Goal: Information Seeking & Learning: Learn about a topic

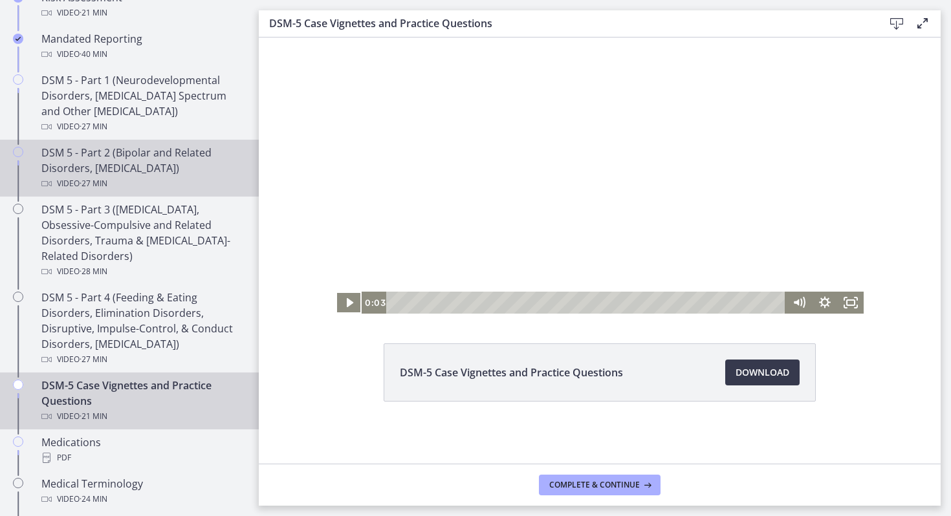
scroll to position [538, 0]
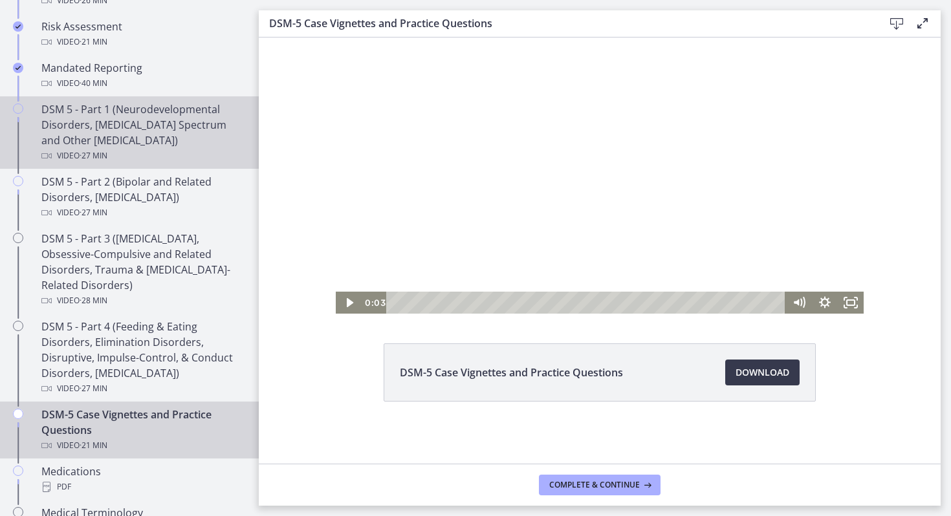
click at [90, 131] on div "DSM 5 - Part 1 (Neurodevelopmental Disorders, [MEDICAL_DATA] Spectrum and Other…" at bounding box center [142, 133] width 202 height 62
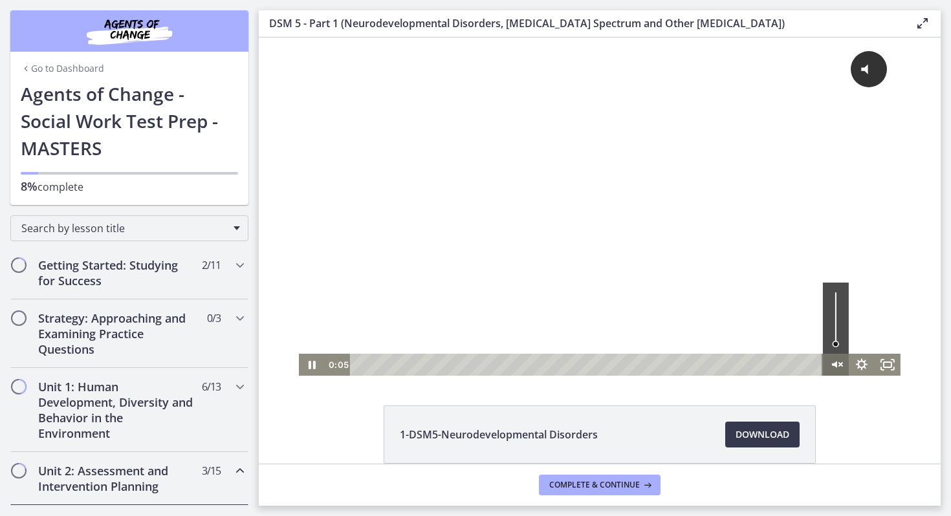
click at [834, 361] on icon "Unmute" at bounding box center [836, 365] width 26 height 22
click at [887, 362] on rect "Fullscreen" at bounding box center [887, 365] width 9 height 6
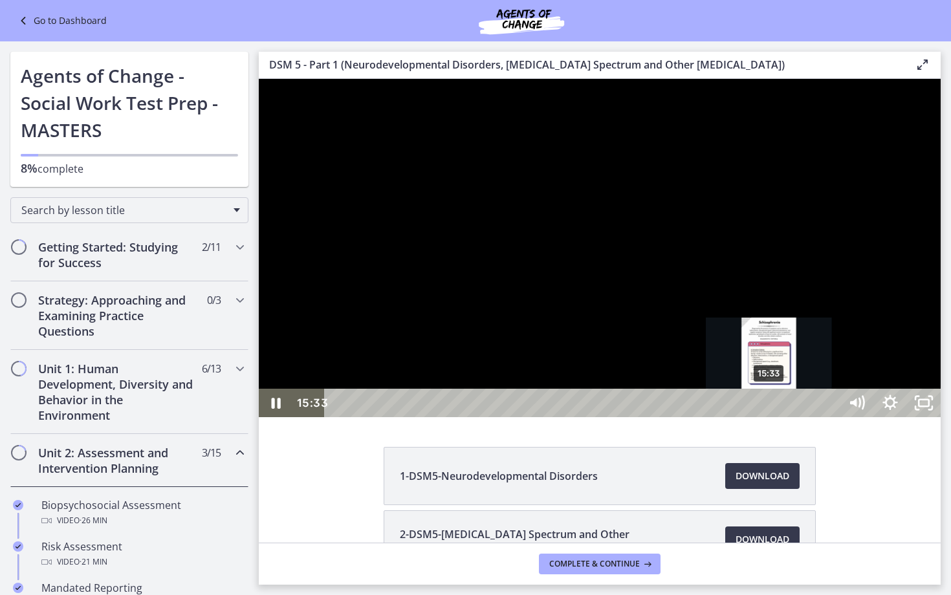
click at [770, 417] on div "15:33" at bounding box center [584, 403] width 494 height 28
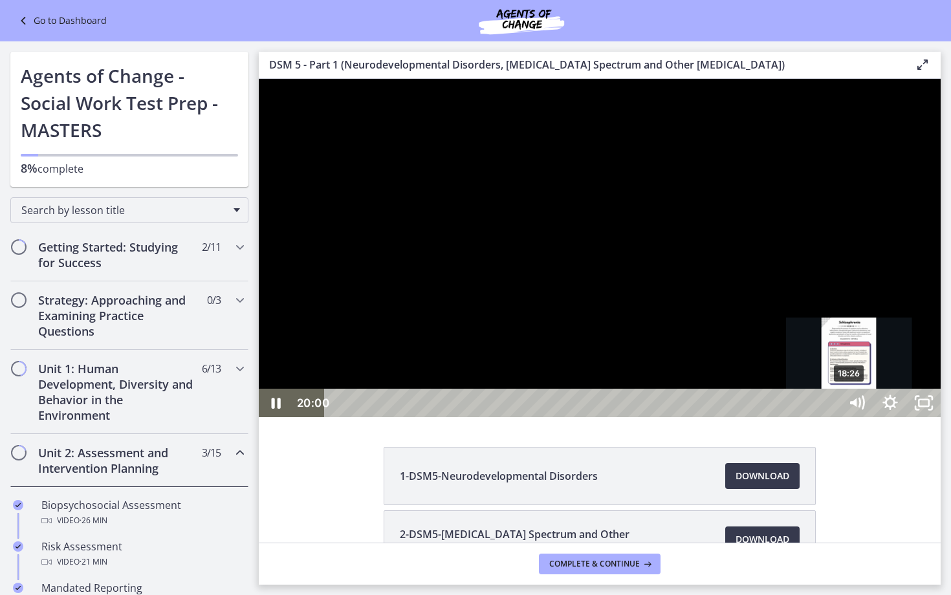
click at [831, 417] on div "18:26" at bounding box center [584, 403] width 494 height 28
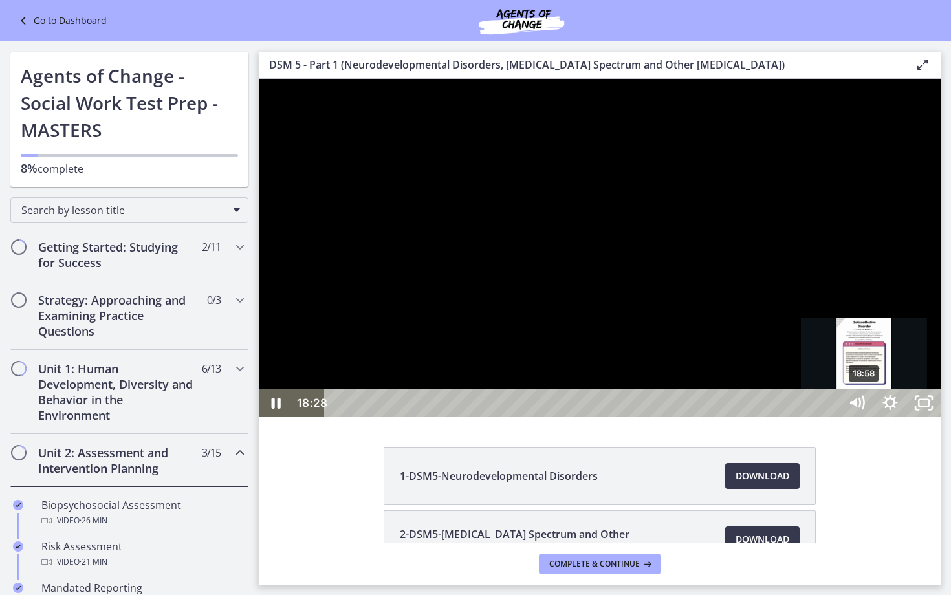
click at [831, 417] on div "18:58" at bounding box center [584, 403] width 494 height 28
click at [831, 417] on div "18:47" at bounding box center [584, 403] width 494 height 28
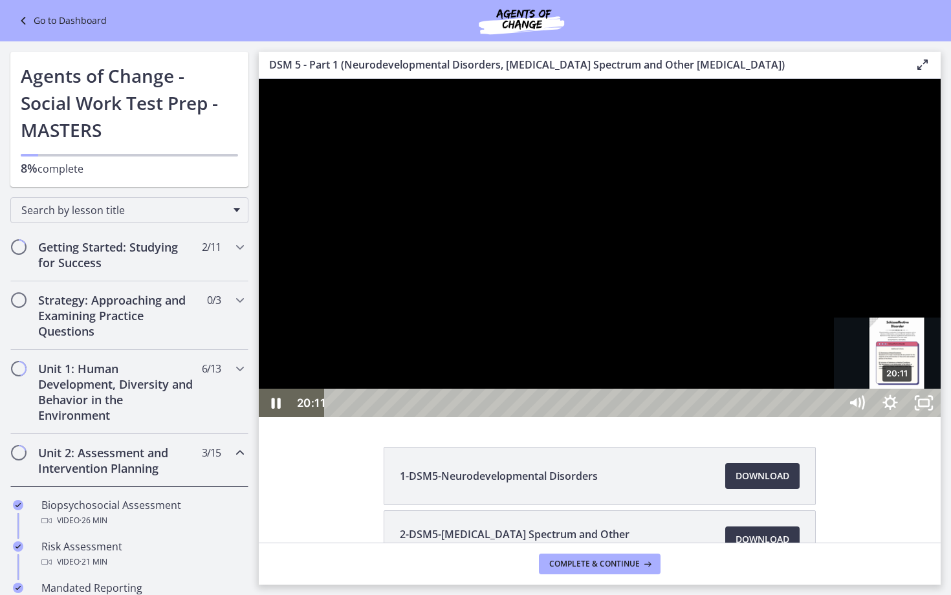
click at [831, 417] on div "20:11" at bounding box center [584, 403] width 494 height 28
click at [831, 417] on div "20:00" at bounding box center [584, 403] width 494 height 28
click at [831, 417] on div "20:12" at bounding box center [584, 403] width 494 height 28
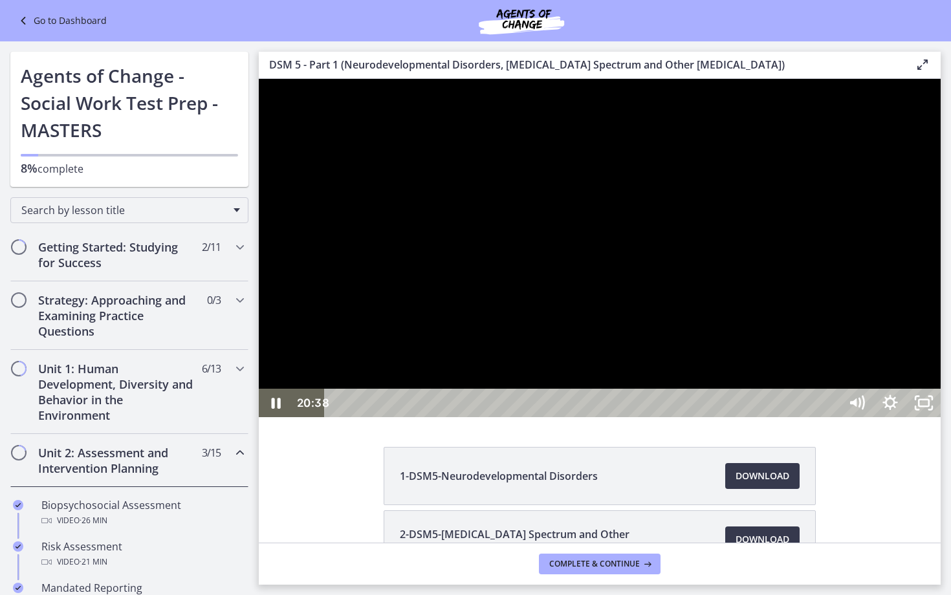
click at [830, 417] on div at bounding box center [600, 248] width 682 height 338
click at [807, 417] on div at bounding box center [600, 248] width 682 height 338
click at [706, 290] on div at bounding box center [600, 248] width 682 height 338
click at [745, 417] on div at bounding box center [600, 248] width 682 height 338
click at [831, 417] on div "22:03" at bounding box center [584, 403] width 494 height 28
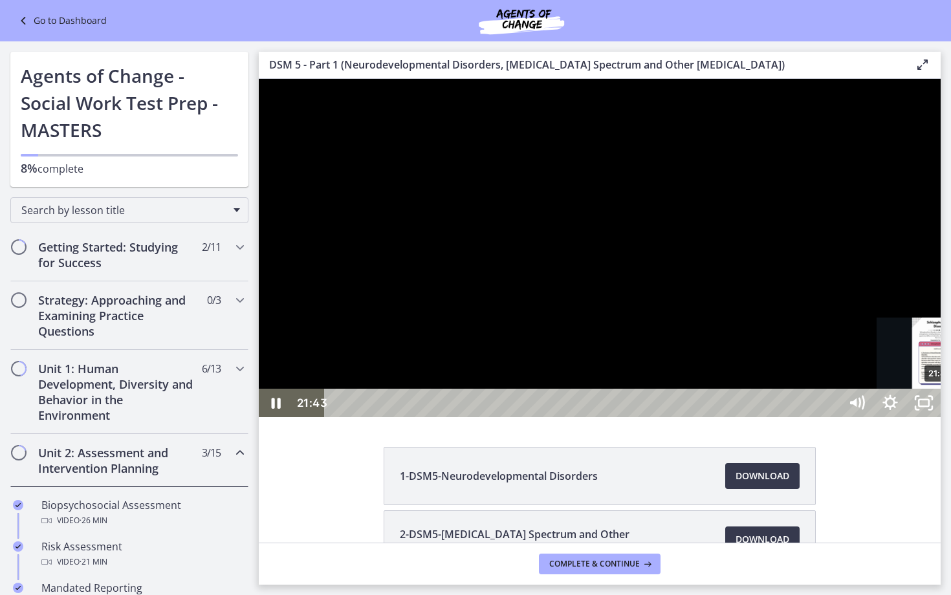
click at [831, 417] on div "21:43" at bounding box center [584, 403] width 494 height 28
click at [831, 417] on div "23:23" at bounding box center [584, 403] width 494 height 28
click at [940, 417] on div at bounding box center [600, 248] width 682 height 338
click at [259, 79] on button "Play Video: cmseadc4lpnc72iv6tpg.mp4" at bounding box center [259, 79] width 1 height 1
click at [831, 417] on div "25:28" at bounding box center [584, 403] width 494 height 28
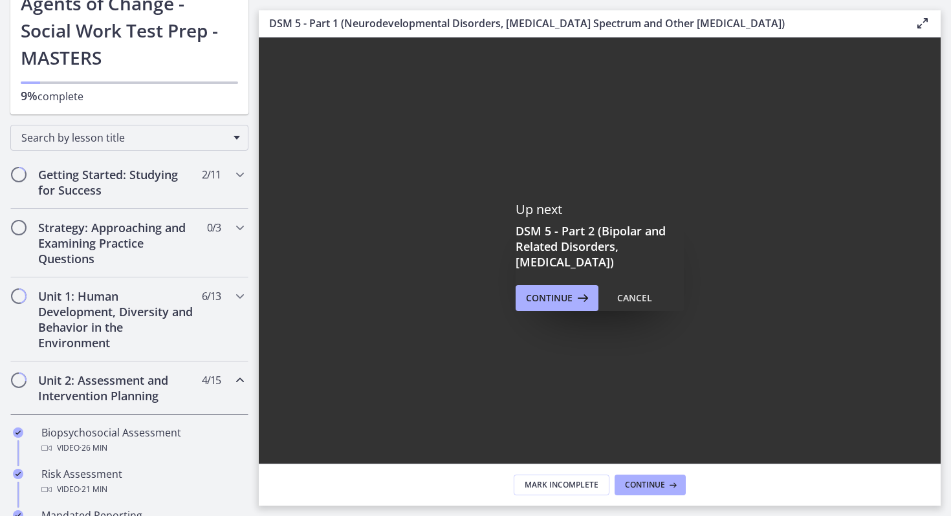
scroll to position [83, 0]
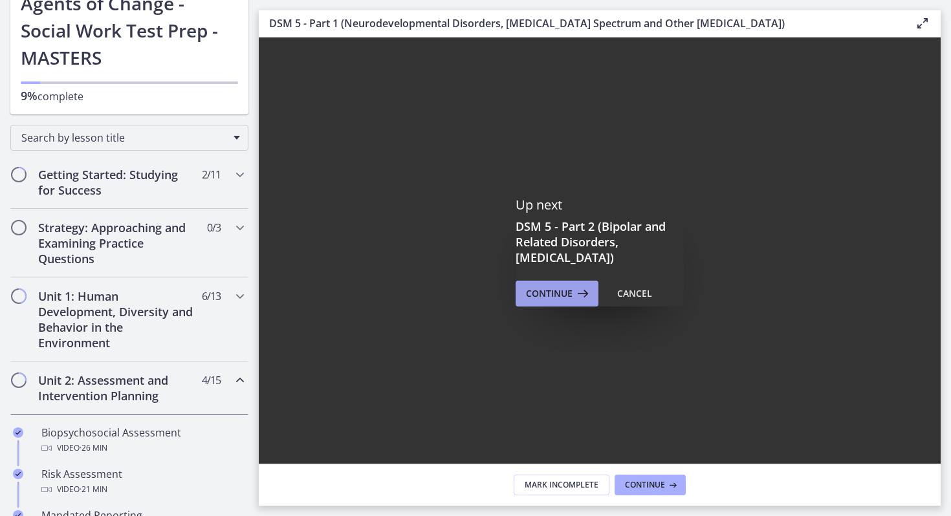
click at [572, 294] on span "Continue" at bounding box center [549, 294] width 47 height 16
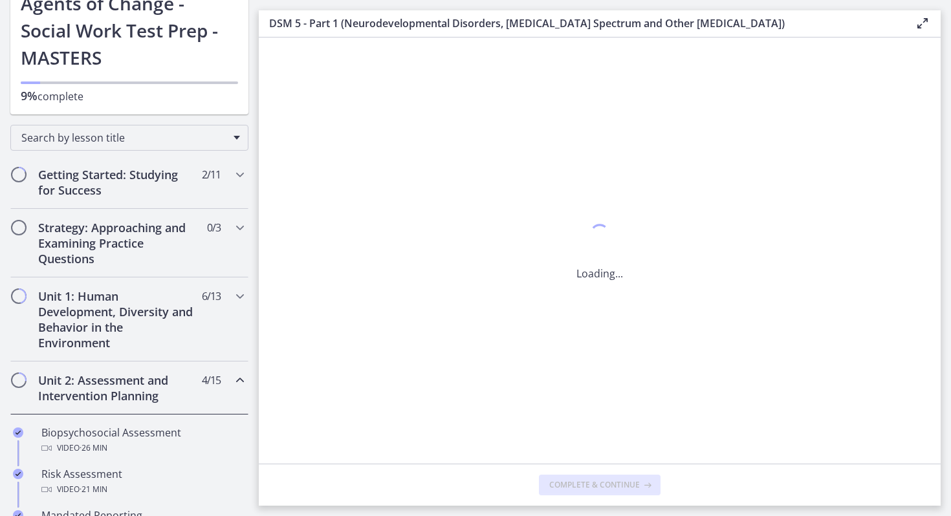
scroll to position [0, 0]
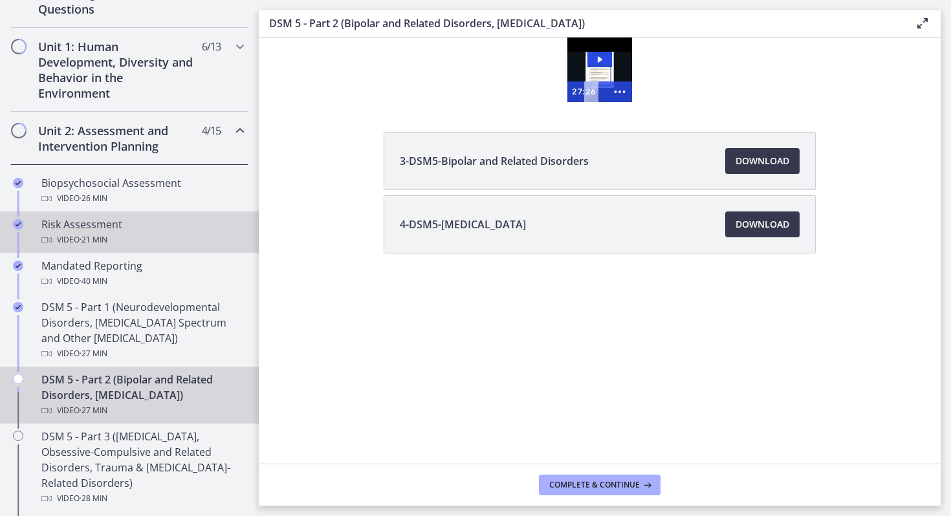
scroll to position [451, 0]
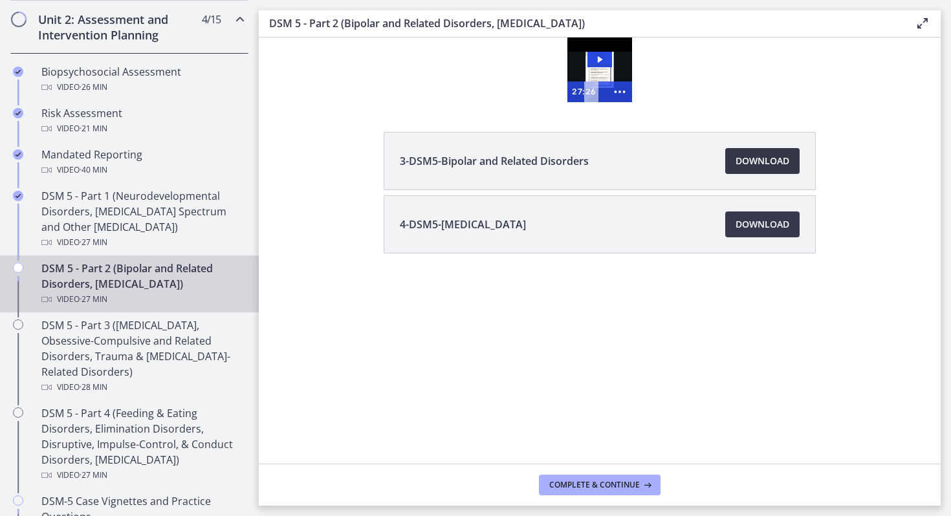
click at [786, 162] on span "Download Opens in a new window" at bounding box center [762, 161] width 54 height 16
click at [740, 224] on span "Download Opens in a new window" at bounding box center [762, 225] width 54 height 16
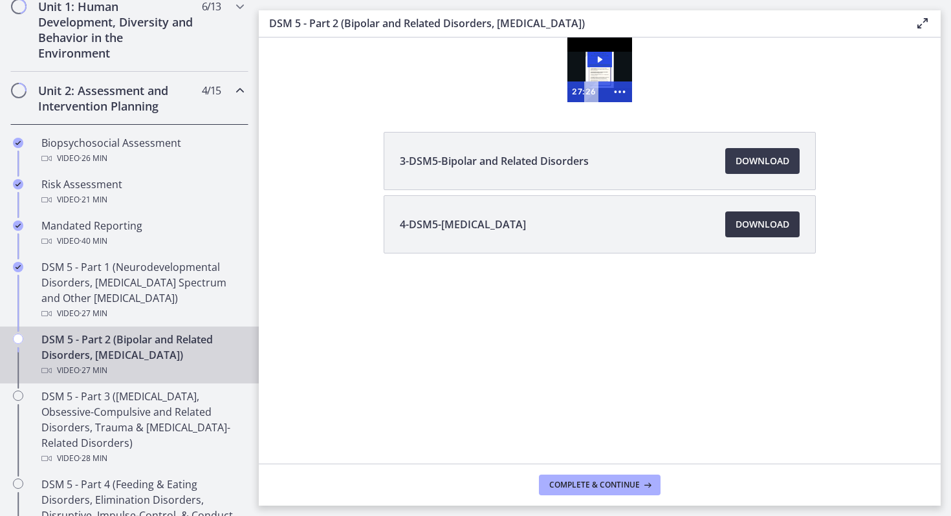
scroll to position [384, 0]
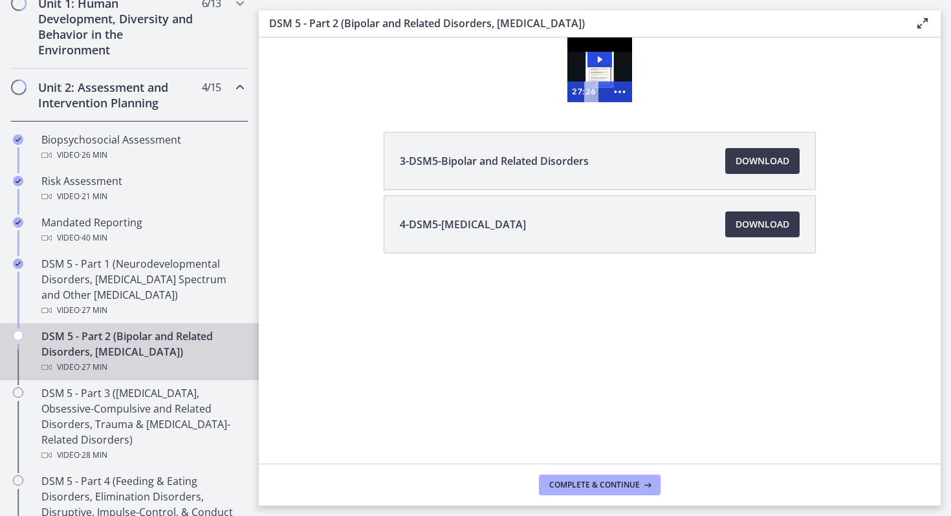
click at [193, 95] on h2 "Unit 2: Assessment and Intervention Planning" at bounding box center [117, 95] width 158 height 31
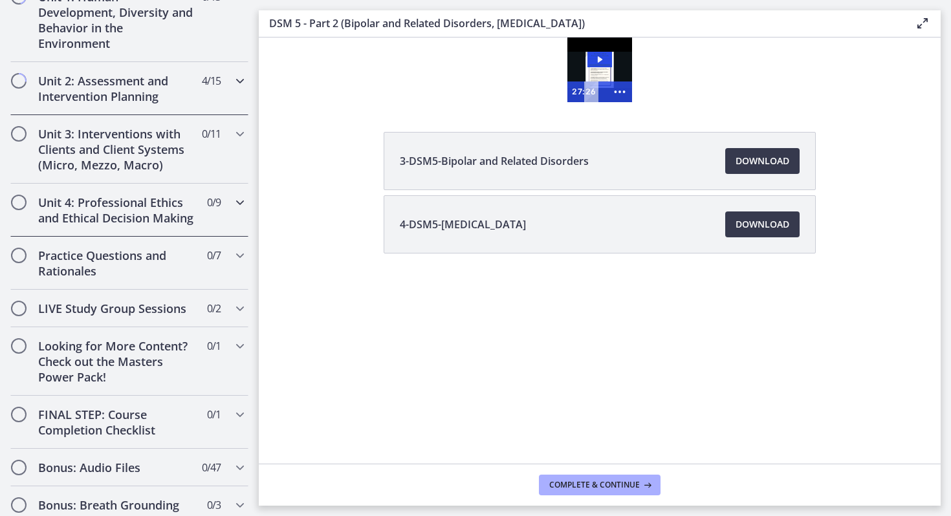
scroll to position [380, 0]
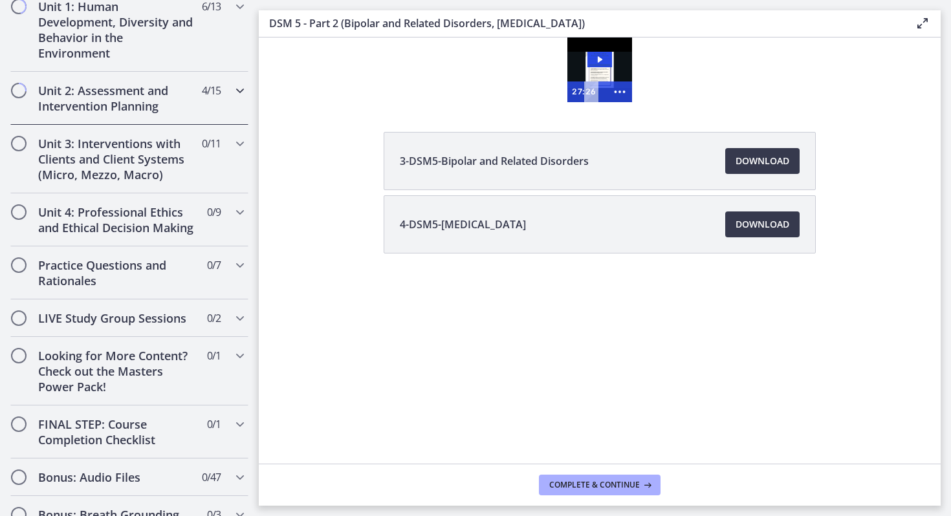
click at [206, 108] on div "Unit 2: Assessment and Intervention Planning 4 / 15 Completed" at bounding box center [129, 98] width 238 height 53
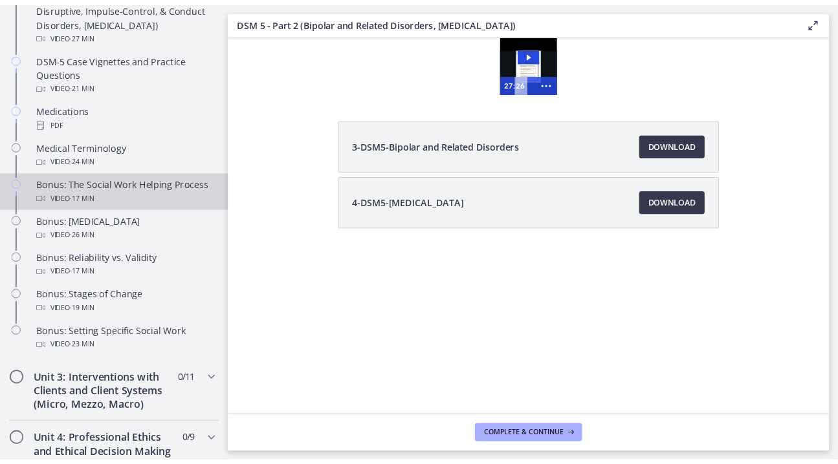
scroll to position [872, 0]
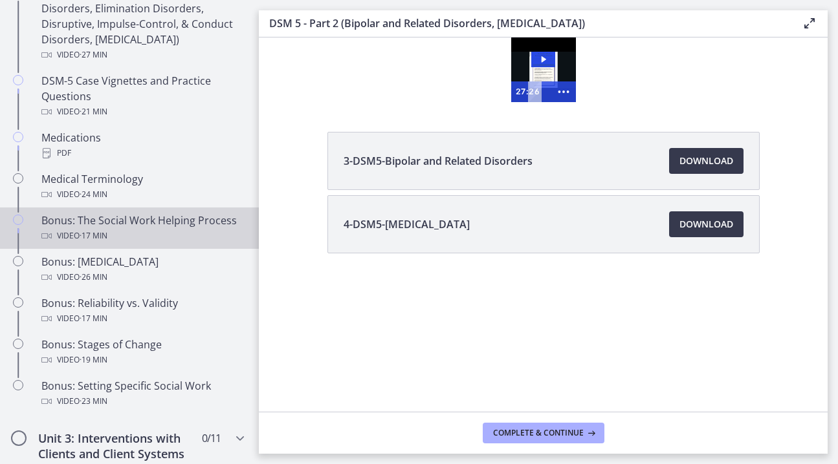
click at [183, 221] on div "Bonus: The Social Work Helping Process Video · 17 min" at bounding box center [142, 228] width 202 height 31
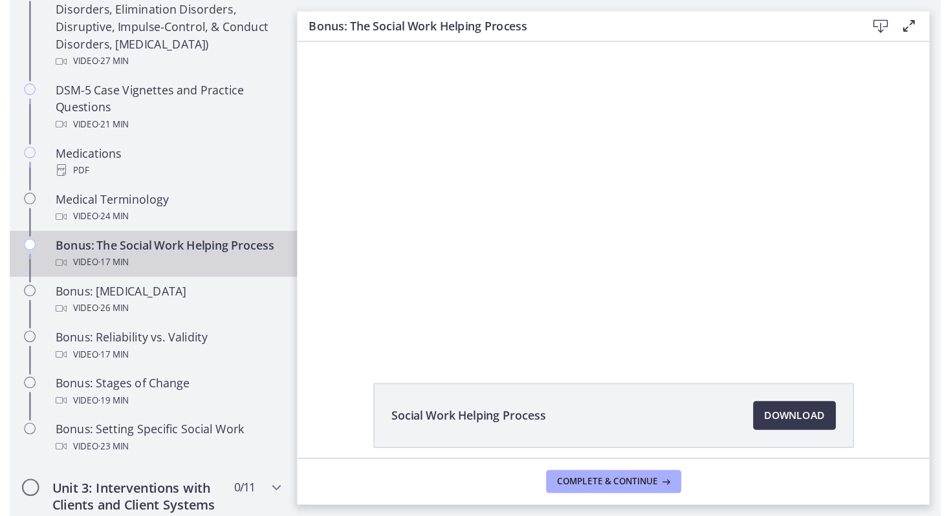
scroll to position [53, 0]
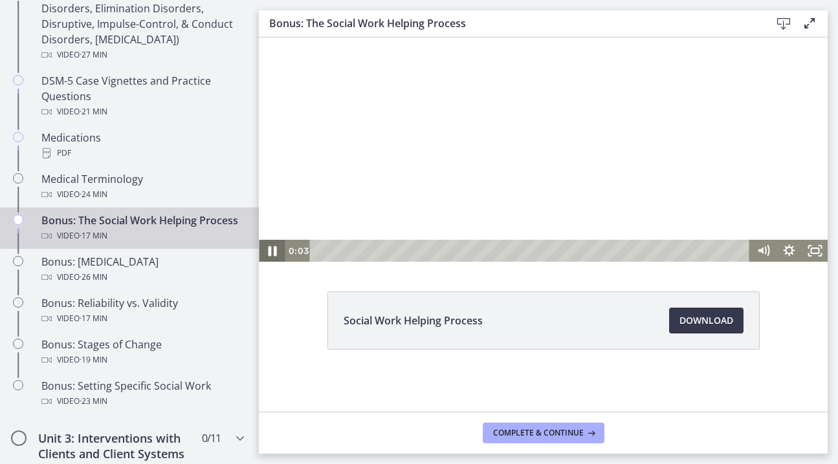
click at [270, 252] on icon "Pause" at bounding box center [272, 251] width 8 height 10
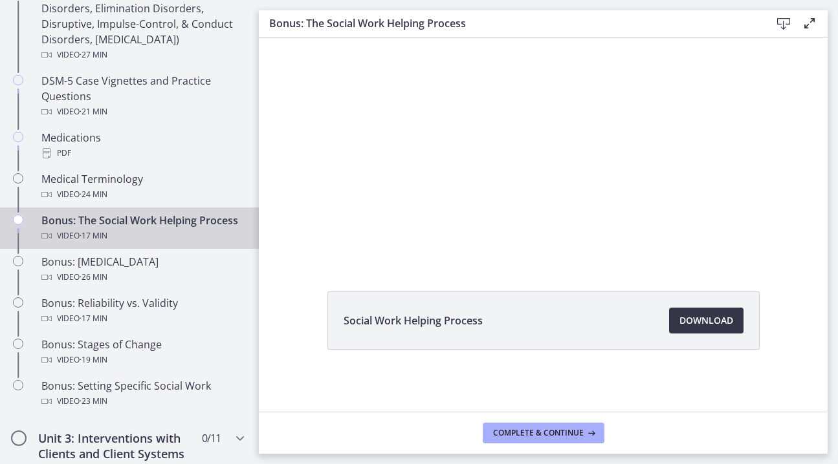
click at [692, 317] on span "Download Opens in a new window" at bounding box center [706, 321] width 54 height 16
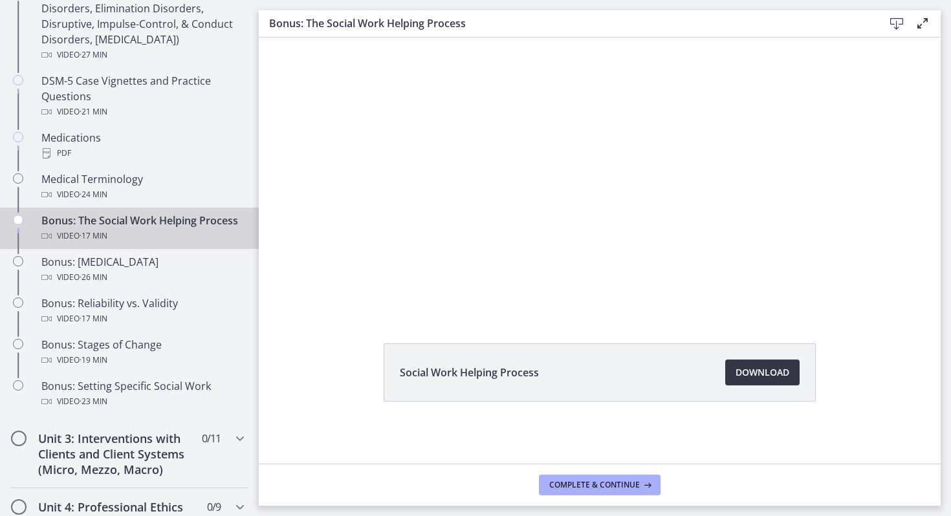
scroll to position [1, 0]
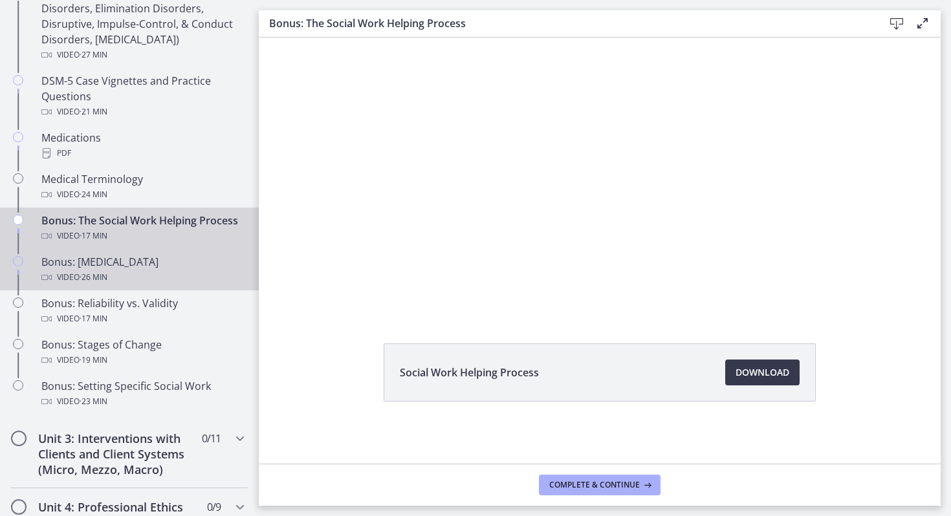
click at [129, 271] on div "Video · 26 min" at bounding box center [142, 278] width 202 height 16
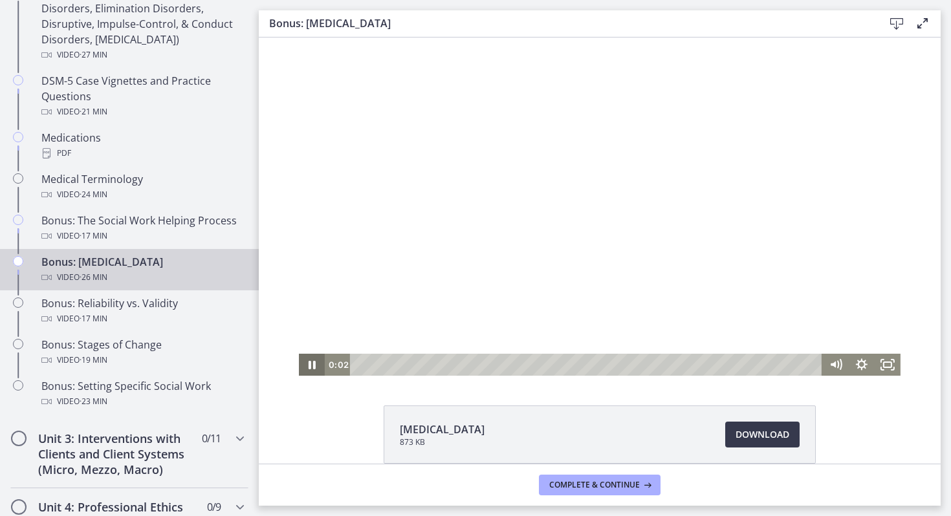
click at [318, 366] on icon "Pause" at bounding box center [312, 365] width 26 height 22
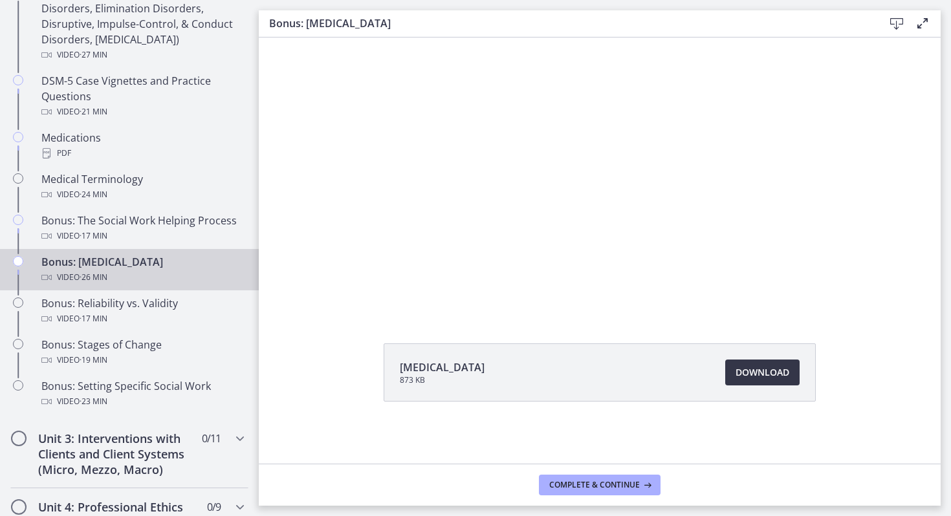
click at [768, 380] on link "Download Opens in a new window" at bounding box center [762, 373] width 74 height 26
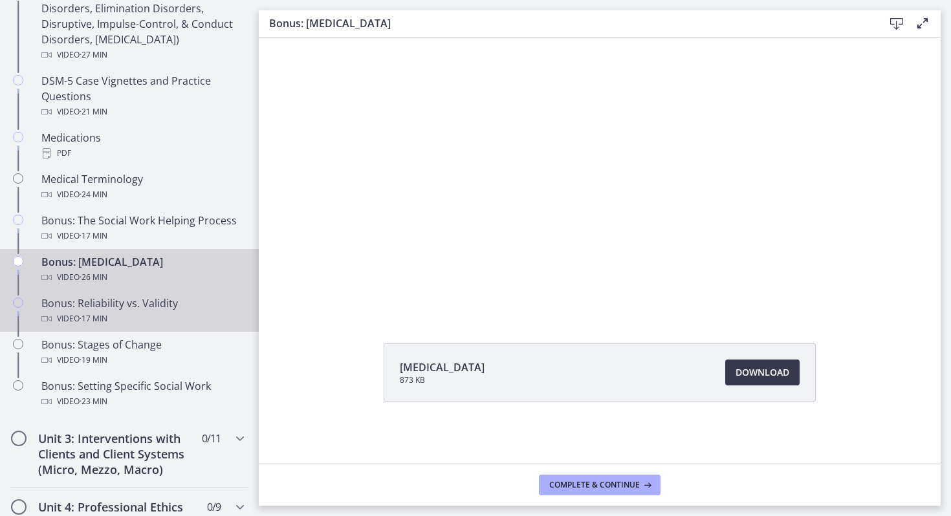
click at [189, 317] on div "Video · 17 min" at bounding box center [142, 319] width 202 height 16
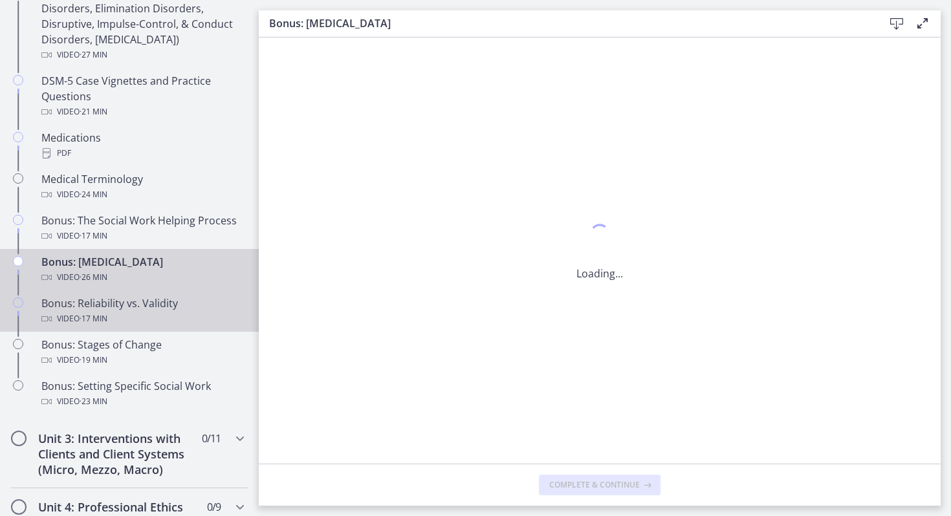
scroll to position [0, 0]
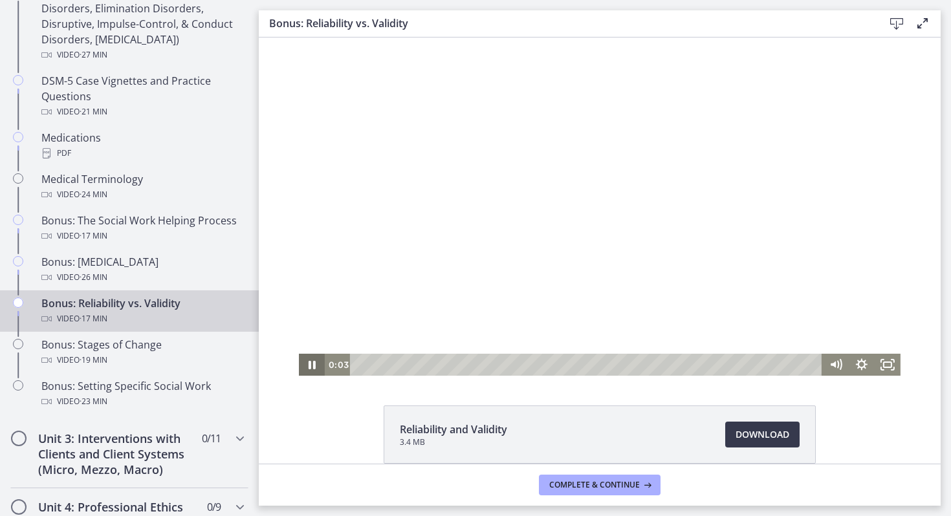
click at [305, 364] on icon "Pause" at bounding box center [312, 365] width 26 height 22
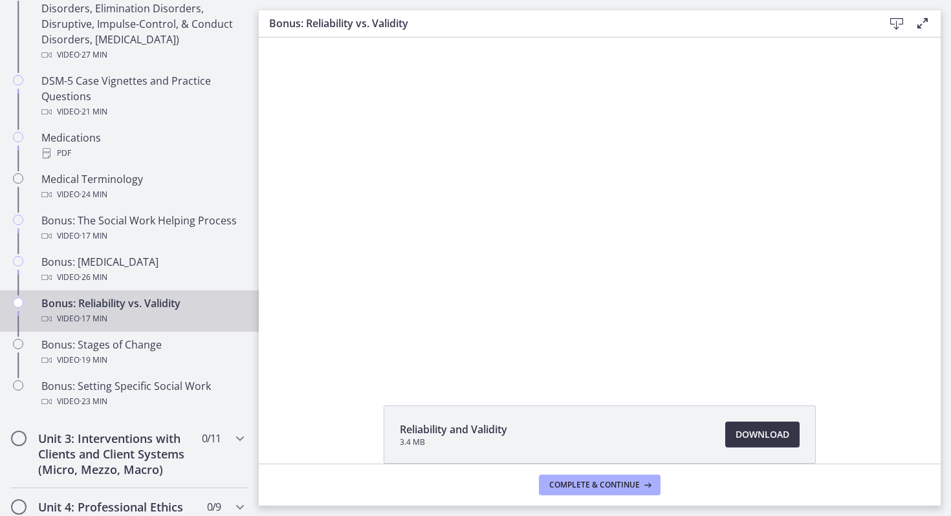
click at [757, 440] on span "Download Opens in a new window" at bounding box center [762, 435] width 54 height 16
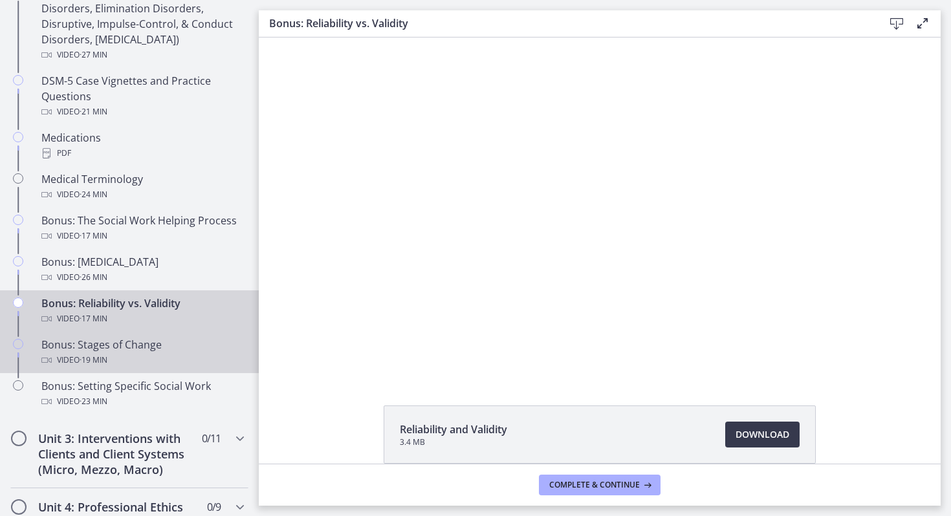
click at [71, 364] on div "Video · 19 min" at bounding box center [142, 360] width 202 height 16
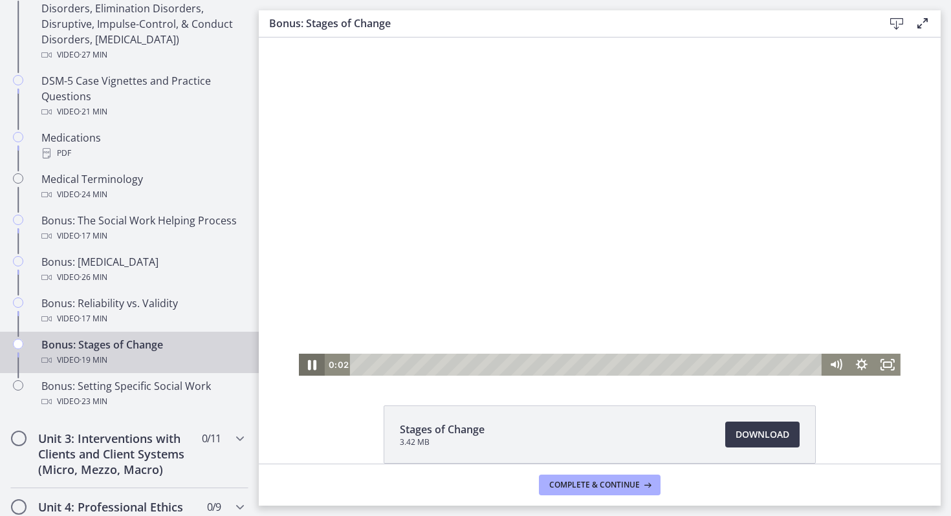
click at [308, 363] on icon "Pause" at bounding box center [311, 365] width 31 height 27
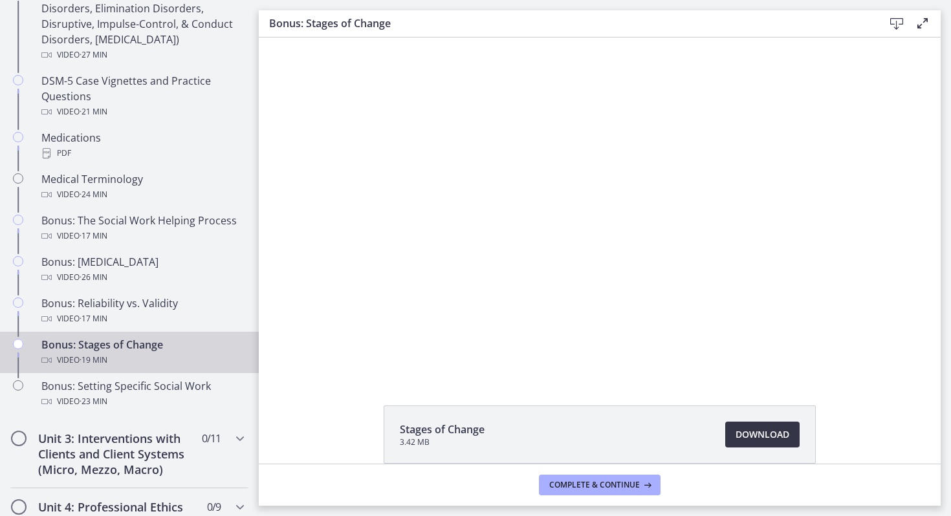
click at [770, 439] on span "Download Opens in a new window" at bounding box center [762, 435] width 54 height 16
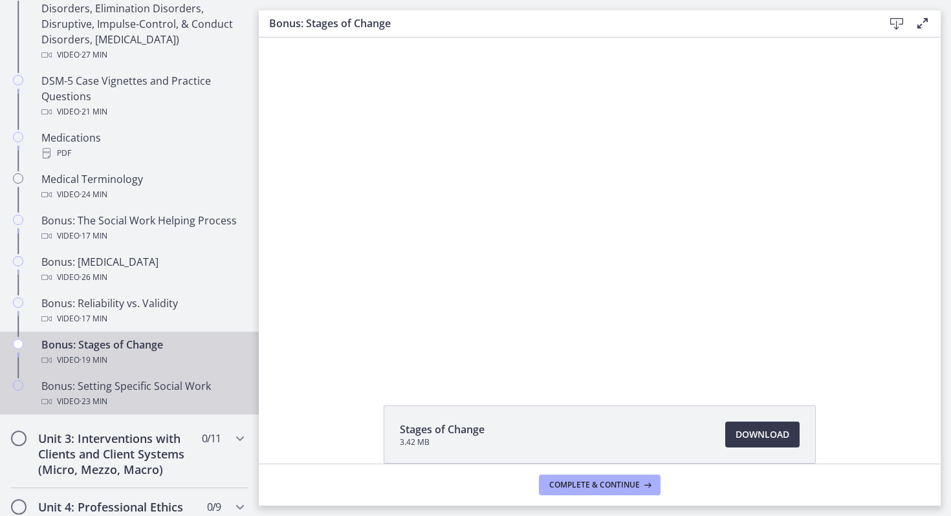
click at [94, 389] on div "Bonus: Setting Specific Social Work Video · 23 min" at bounding box center [142, 393] width 202 height 31
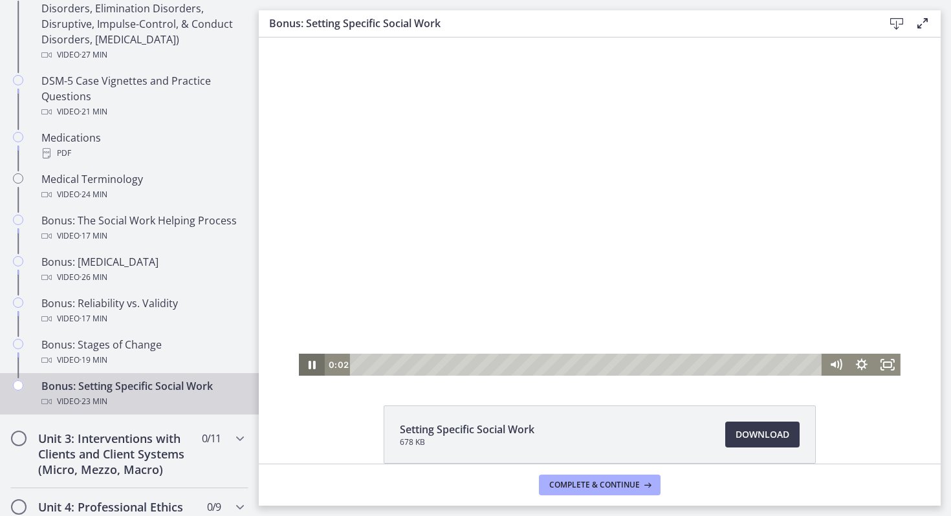
click at [316, 364] on icon "Pause" at bounding box center [312, 365] width 26 height 22
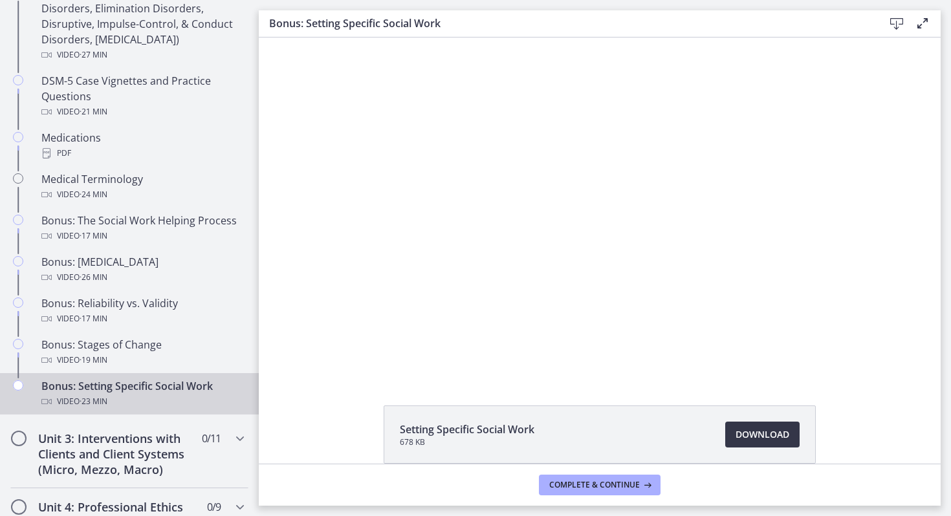
click at [770, 433] on span "Download Opens in a new window" at bounding box center [762, 435] width 54 height 16
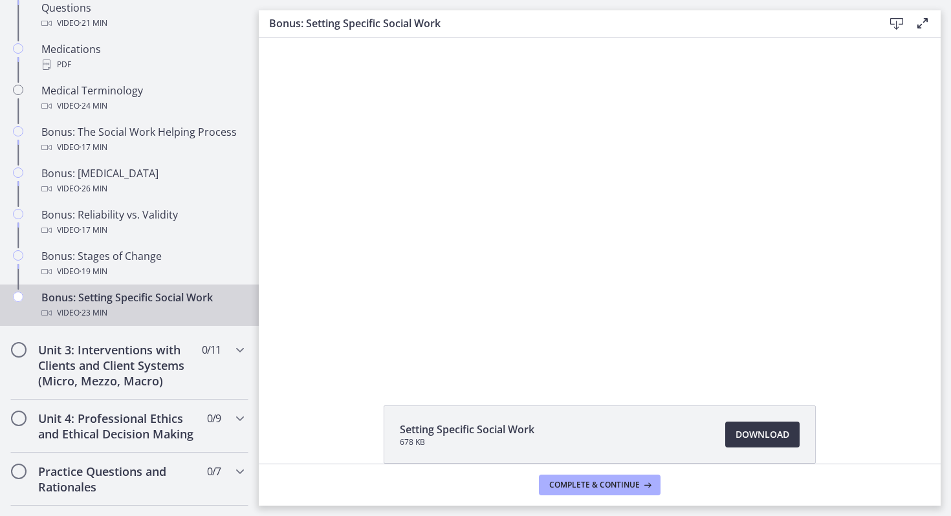
scroll to position [962, 0]
click at [70, 361] on h2 "Unit 3: Interventions with Clients and Client Systems (Micro, Mezzo, Macro)" at bounding box center [117, 363] width 158 height 47
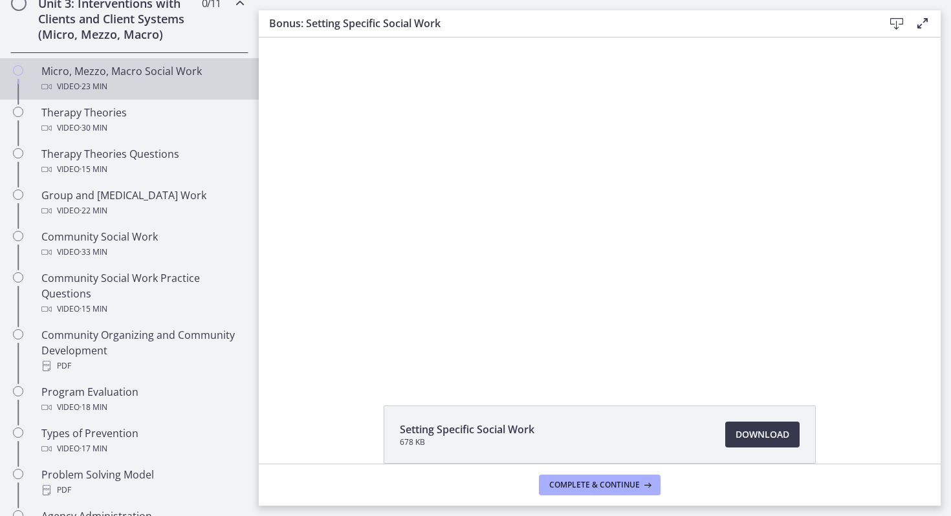
scroll to position [493, 0]
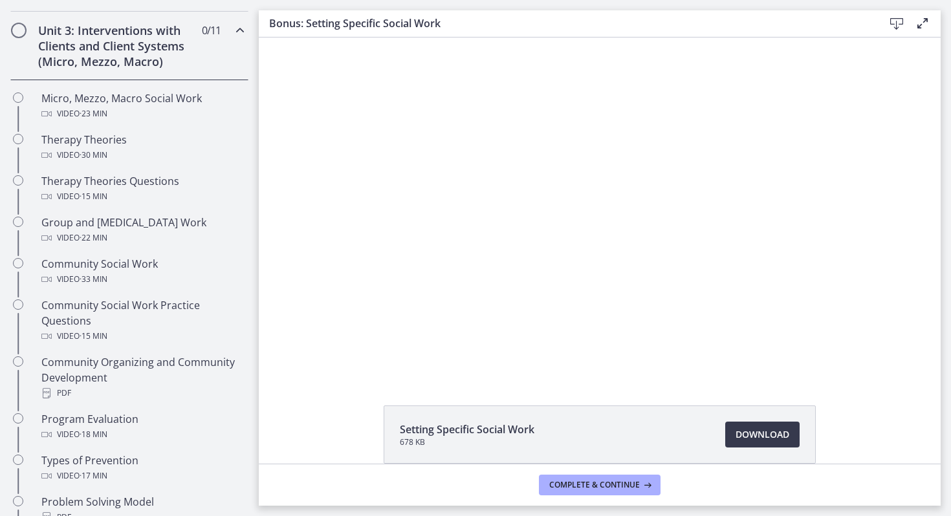
click at [151, 52] on h2 "Unit 3: Interventions with Clients and Client Systems (Micro, Mezzo, Macro)" at bounding box center [117, 46] width 158 height 47
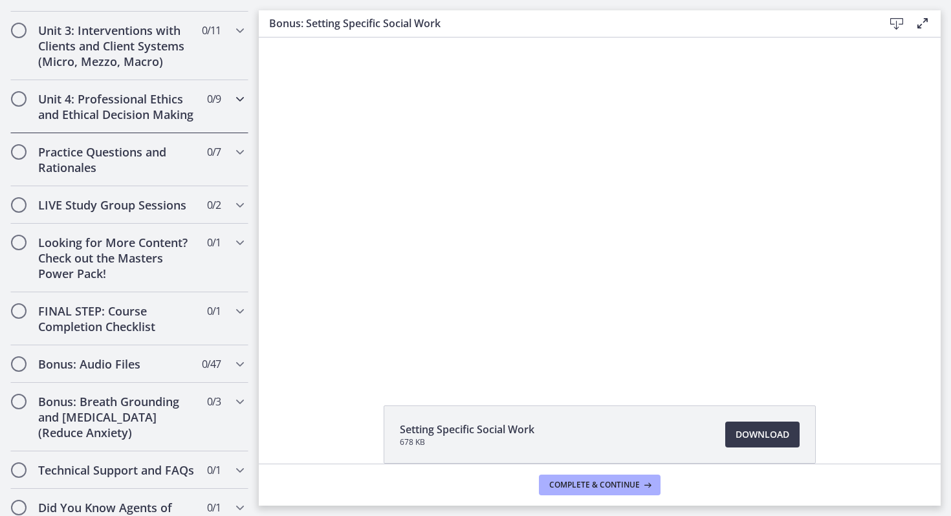
click at [155, 113] on h2 "Unit 4: Professional Ethics and Ethical Decision Making" at bounding box center [117, 106] width 158 height 31
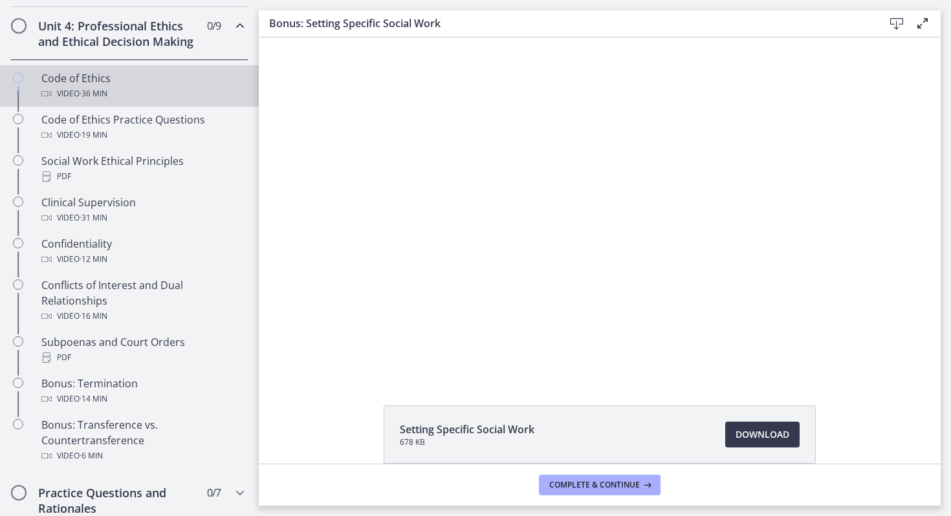
scroll to position [530, 0]
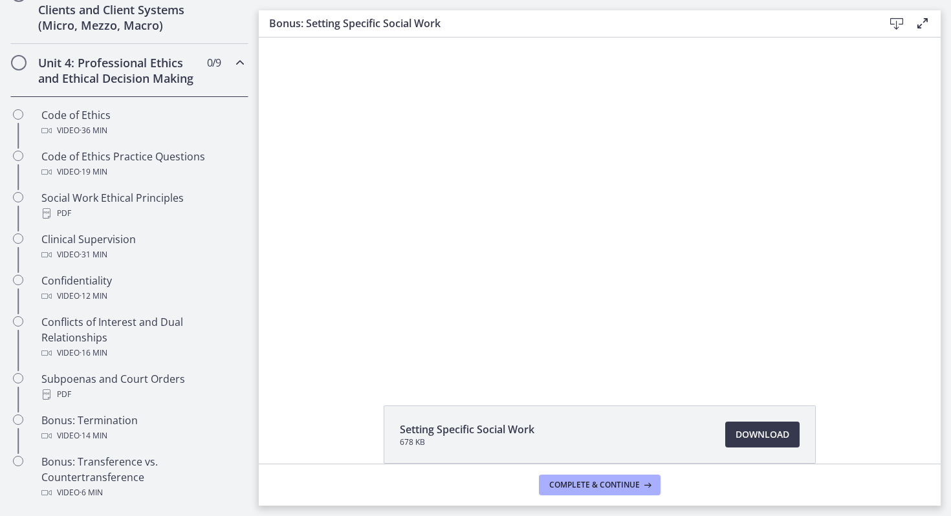
click at [142, 89] on div "Unit 4: Professional Ethics and Ethical Decision Making 0 / 9 Completed" at bounding box center [129, 70] width 238 height 53
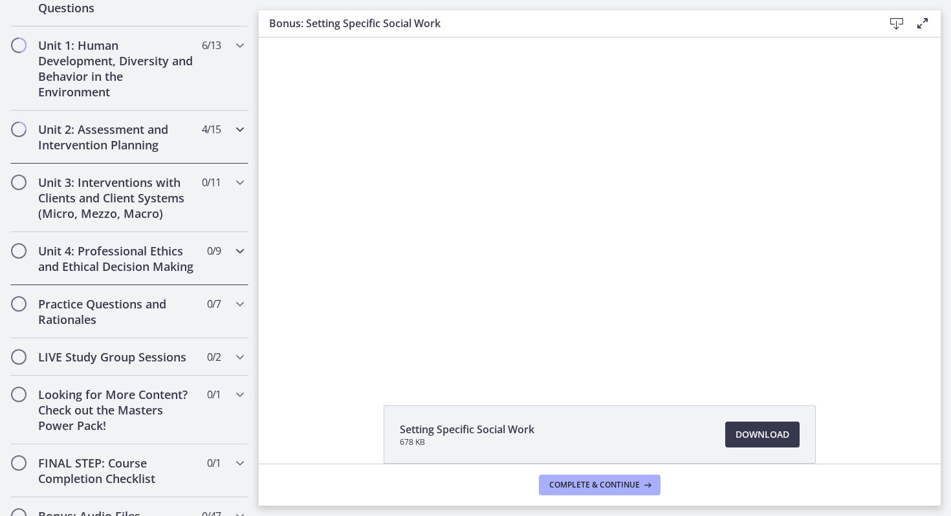
scroll to position [342, 0]
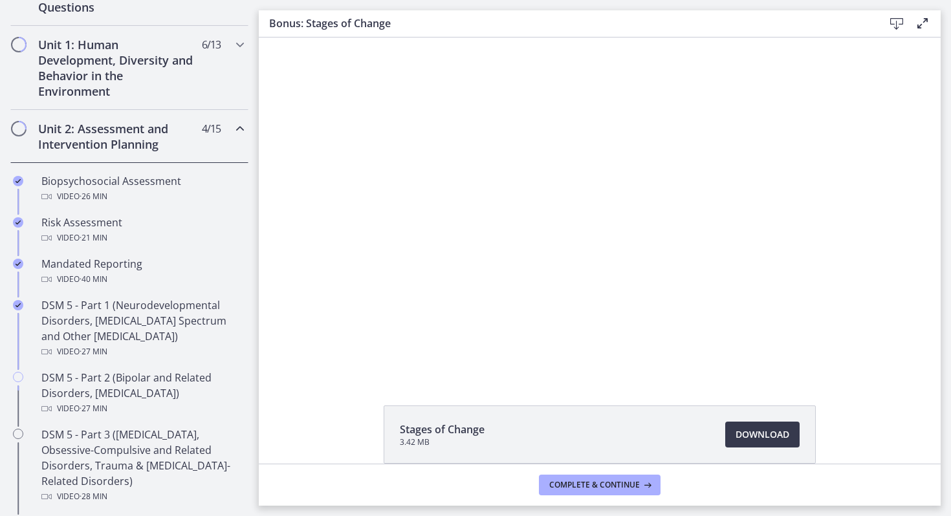
click at [159, 147] on h2 "Unit 2: Assessment and Intervention Planning" at bounding box center [117, 136] width 158 height 31
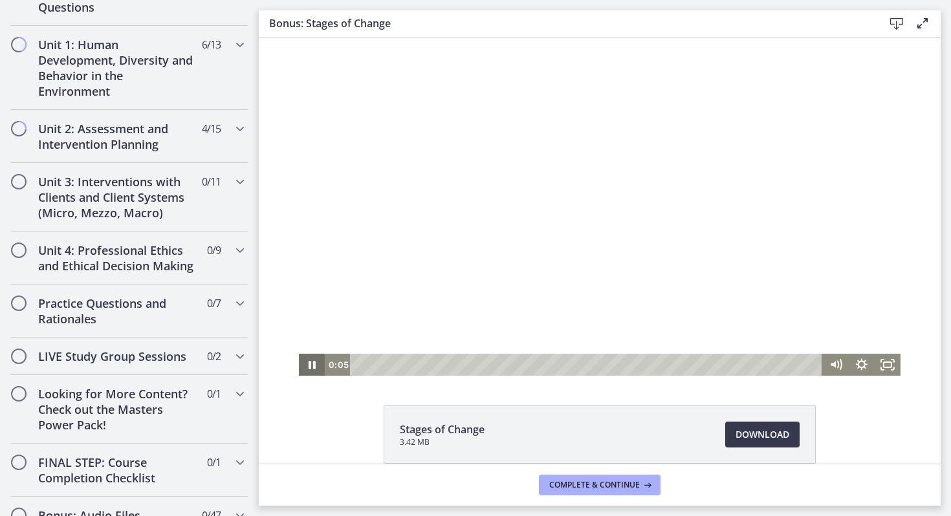
click at [303, 363] on icon "Pause" at bounding box center [312, 365] width 26 height 22
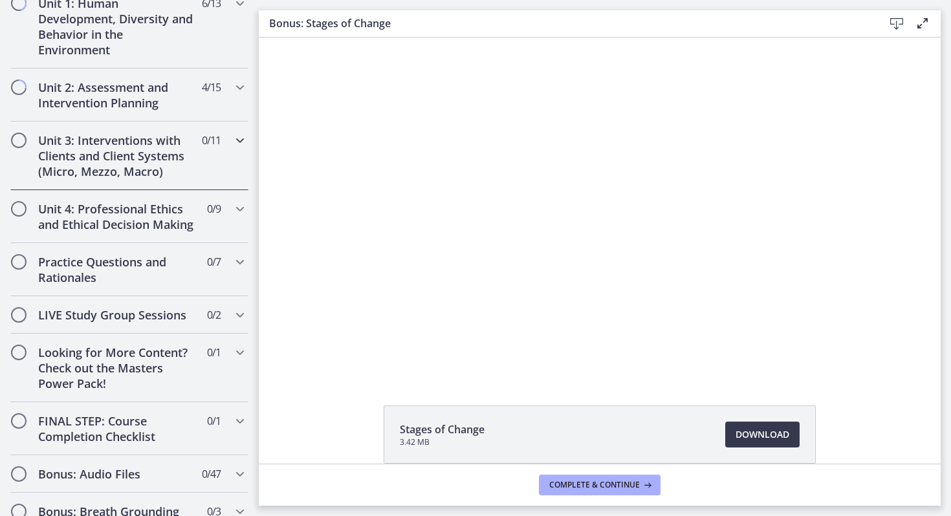
scroll to position [379, 0]
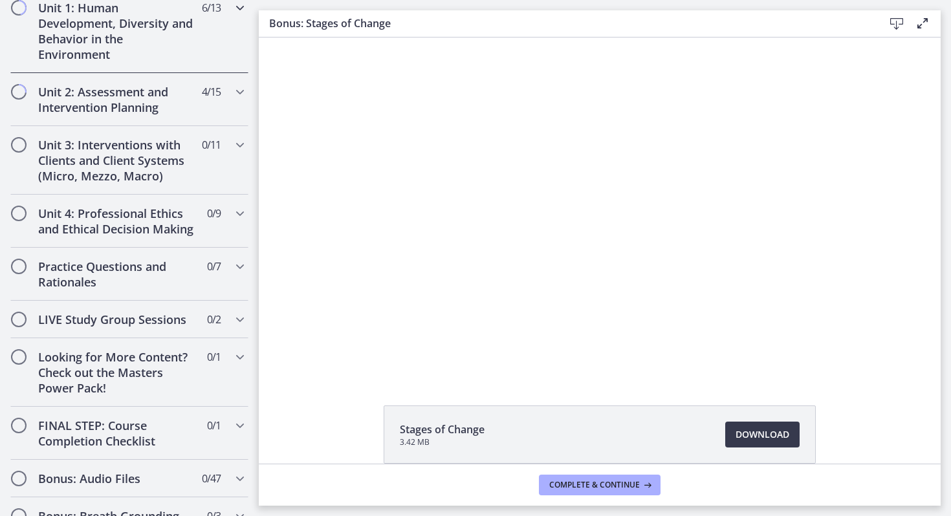
click at [173, 64] on div "Unit 1: Human Development, Diversity and Behavior in the Environment 6 / 13 Com…" at bounding box center [129, 31] width 238 height 84
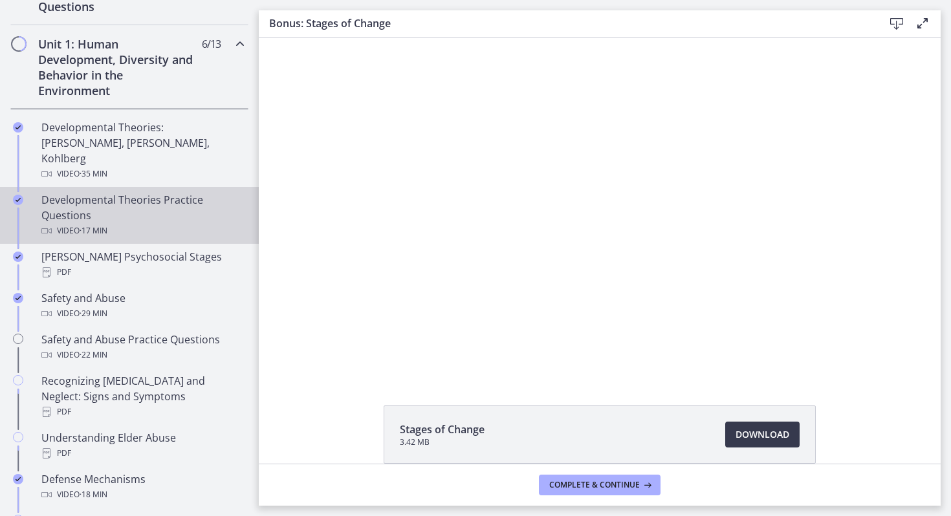
scroll to position [342, 0]
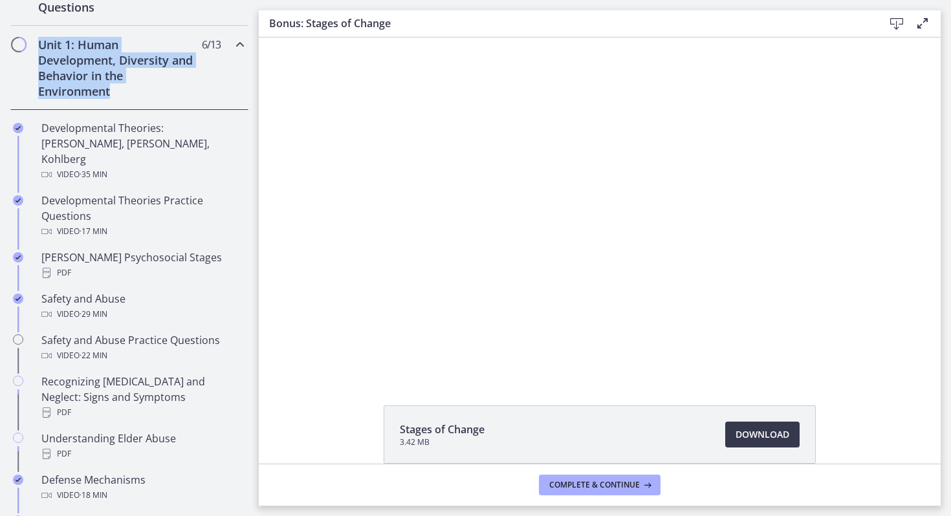
drag, startPoint x: 117, startPoint y: 93, endPoint x: 41, endPoint y: 45, distance: 90.4
click at [41, 45] on h2 "Unit 1: Human Development, Diversity and Behavior in the Environment" at bounding box center [117, 68] width 158 height 62
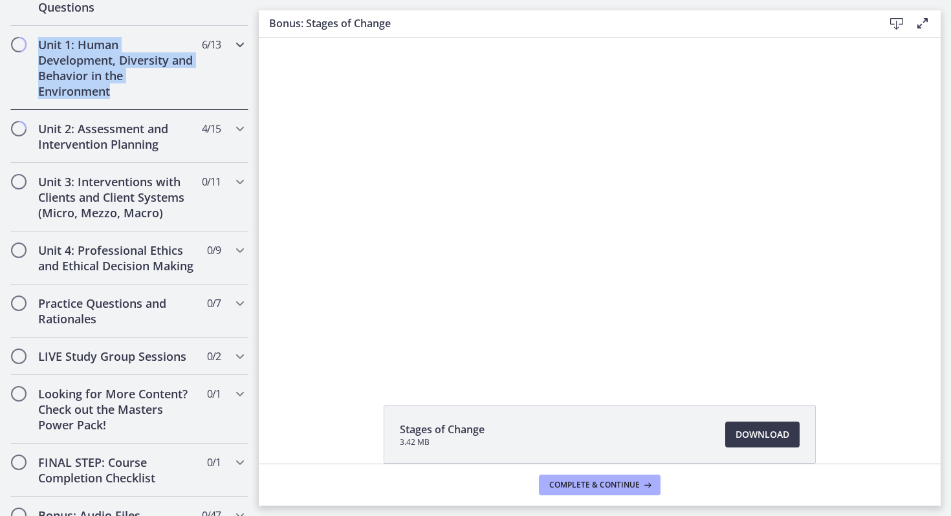
copy h2 "Unit 1: Human Development, Diversity and Behavior in the Environment"
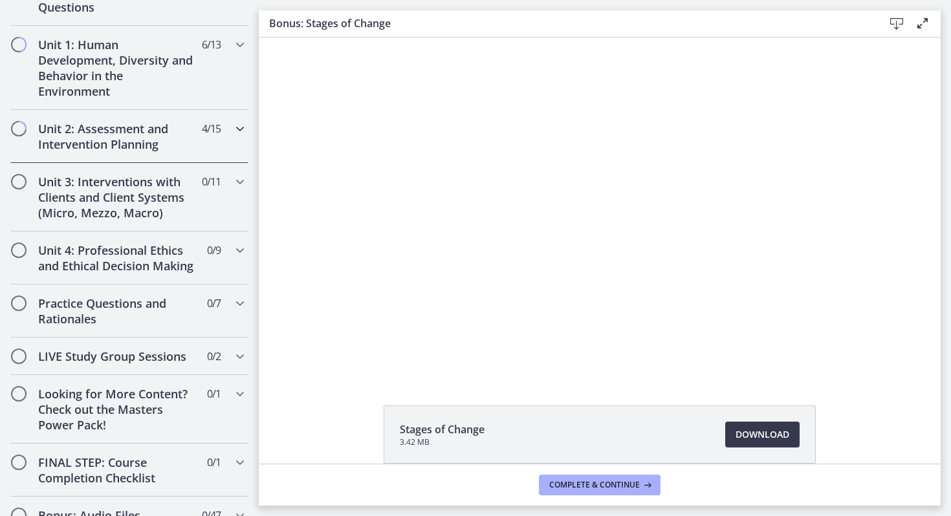
click at [160, 142] on h2 "Unit 2: Assessment and Intervention Planning" at bounding box center [117, 136] width 158 height 31
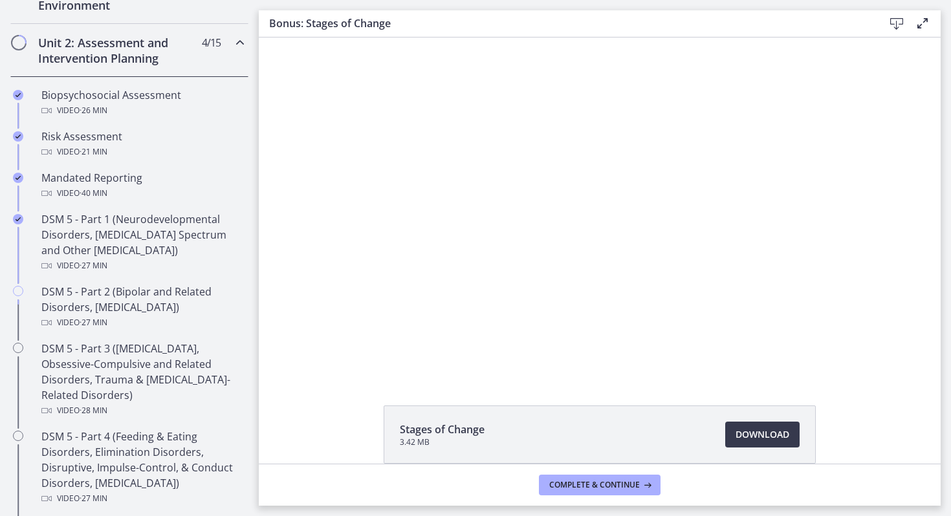
scroll to position [433, 0]
